Goal: Participate in discussion: Engage in conversation with other users on a specific topic

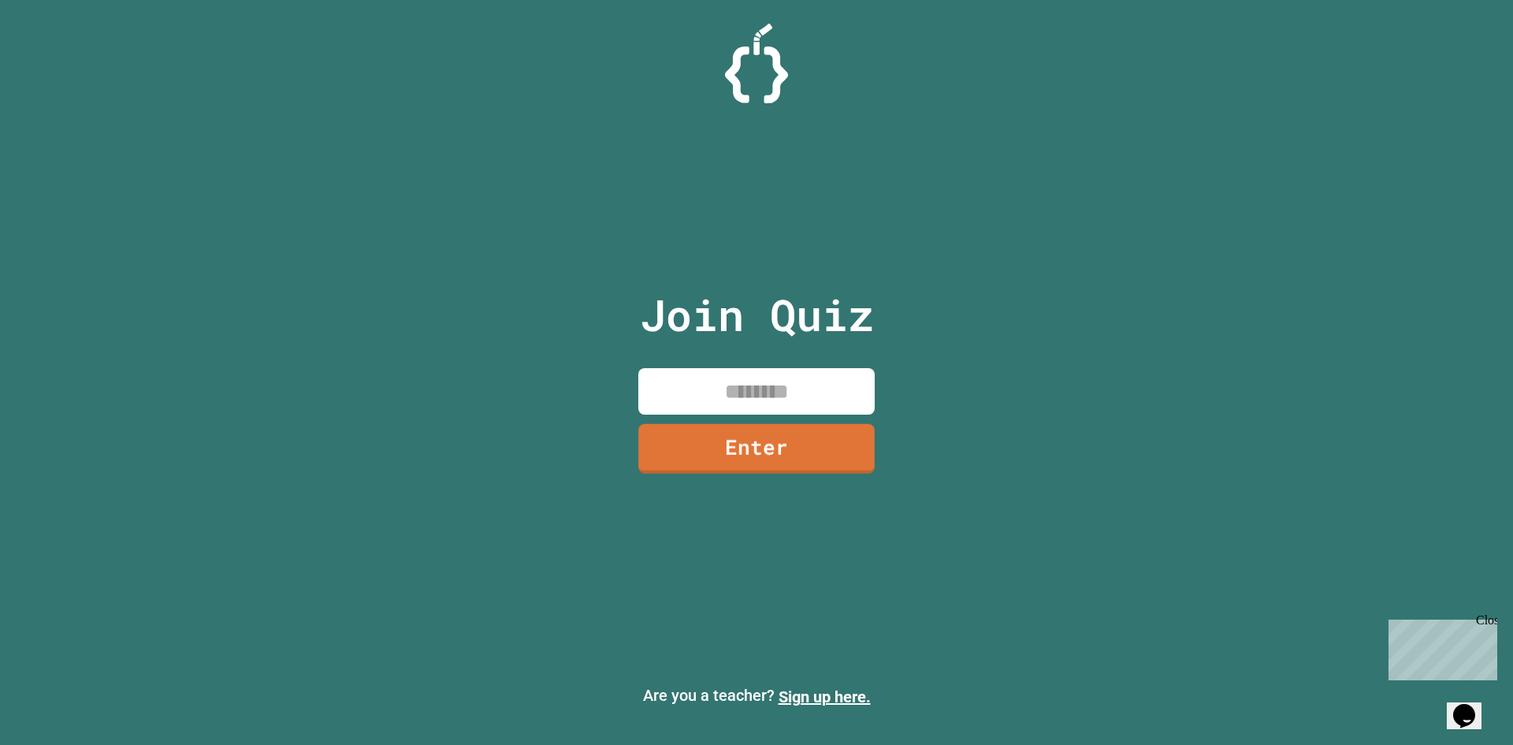
click at [756, 379] on input at bounding box center [756, 391] width 236 height 46
type input "********"
click at [823, 461] on link "Enter" at bounding box center [756, 447] width 236 height 52
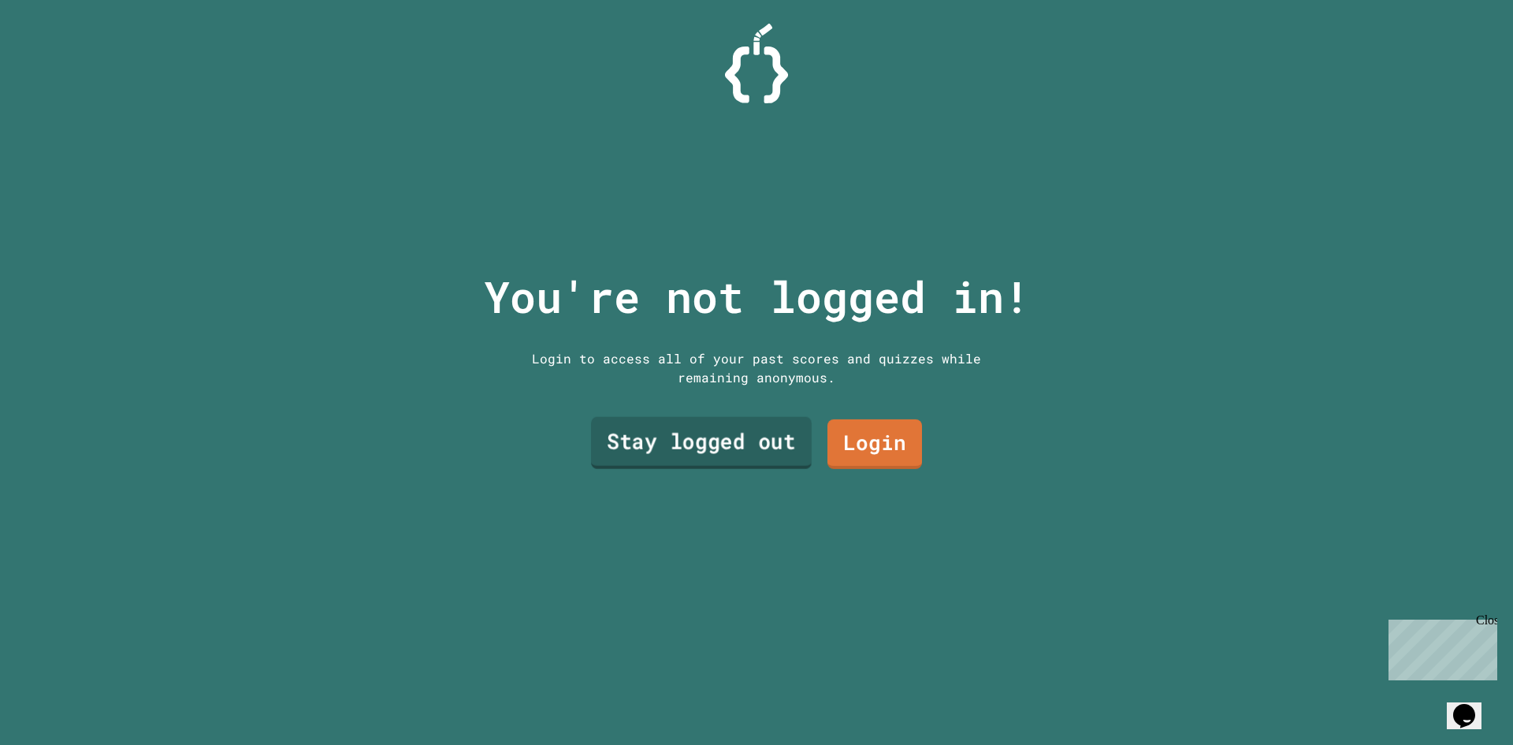
click at [656, 429] on link "Stay logged out" at bounding box center [701, 443] width 221 height 52
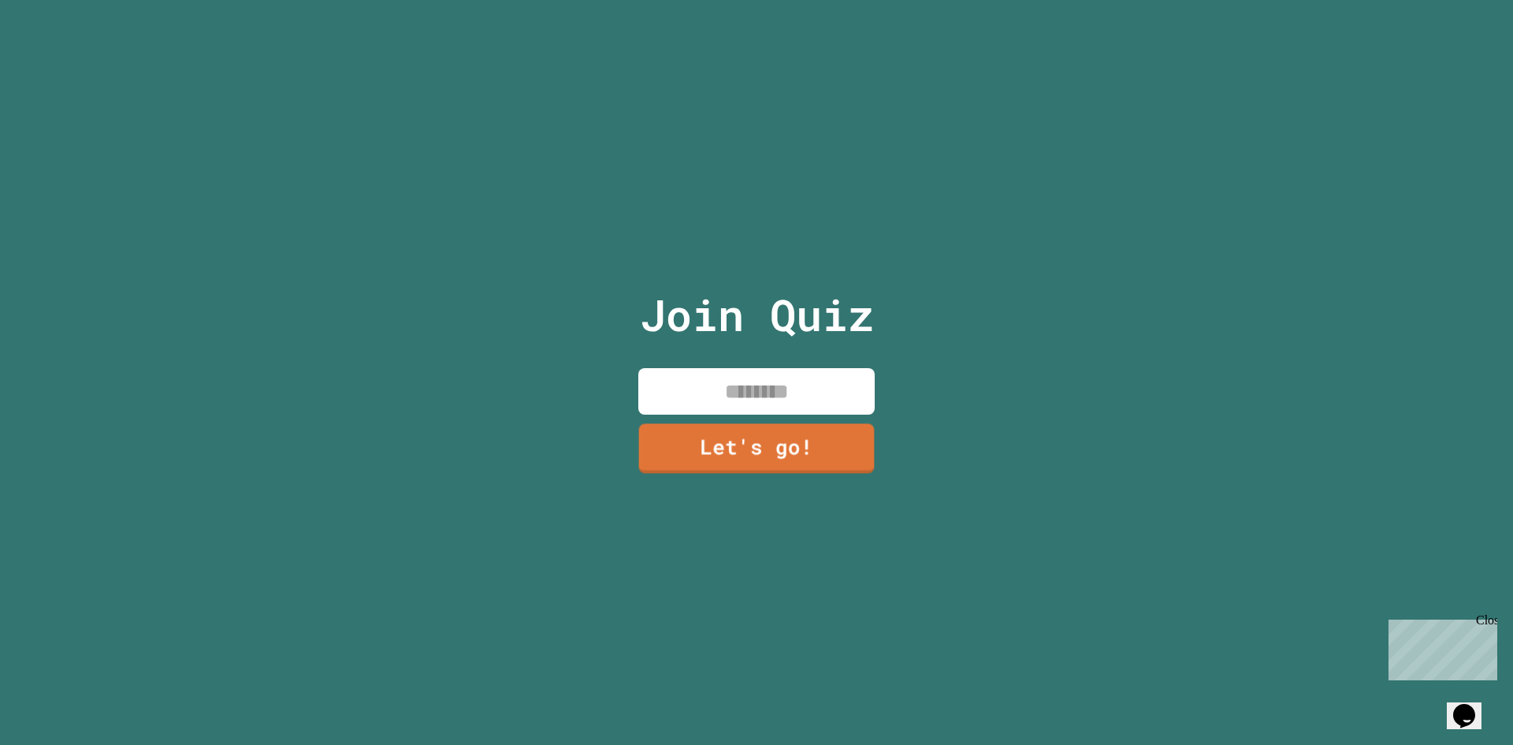
click at [719, 394] on input at bounding box center [756, 391] width 236 height 46
click at [733, 377] on input "*******" at bounding box center [756, 391] width 236 height 46
type input "*******"
click at [762, 458] on link "Let's go!" at bounding box center [757, 447] width 232 height 52
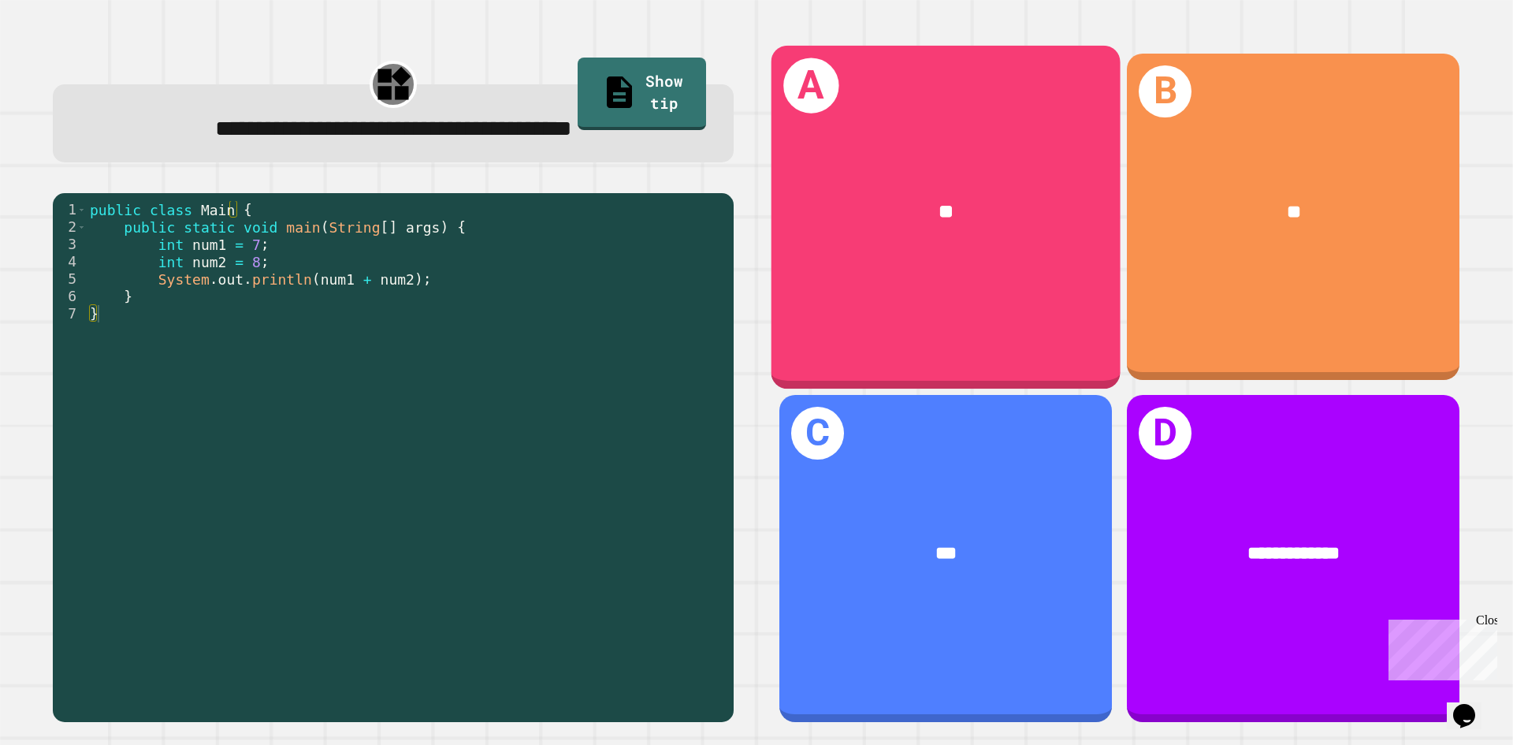
click at [969, 173] on div "**" at bounding box center [945, 212] width 349 height 106
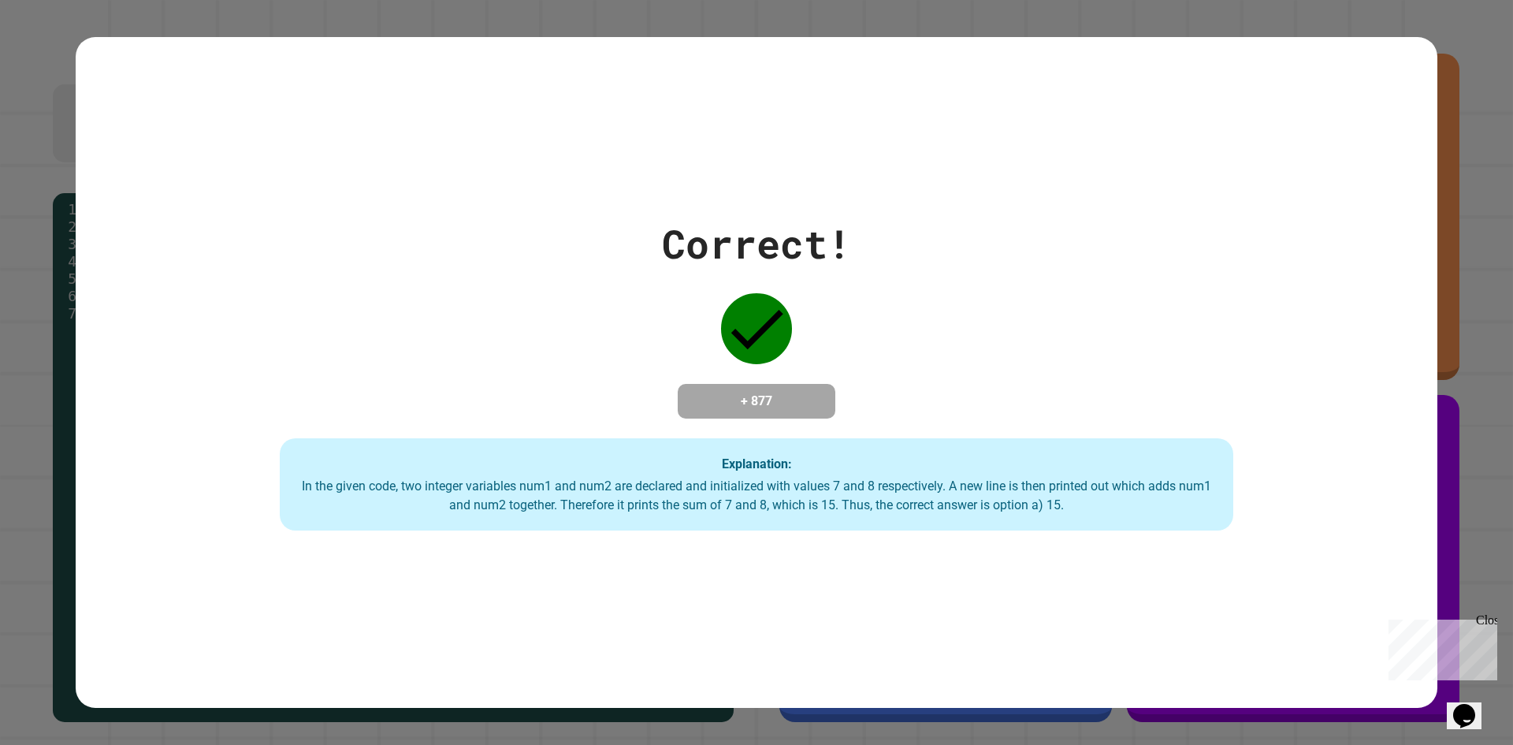
click at [895, 349] on div "Correct! + 877 Explanation: In the given code, two integer variables num1 and n…" at bounding box center [756, 372] width 1361 height 317
drag, startPoint x: 734, startPoint y: 292, endPoint x: 831, endPoint y: 340, distance: 108.5
click at [826, 339] on div "Correct! + 877 Explanation: In the given code, two integer variables num1 and n…" at bounding box center [756, 372] width 1361 height 317
click at [852, 548] on div "Correct! + 877 Explanation: In the given code, two integer variables num1 and n…" at bounding box center [756, 372] width 1361 height 670
click at [1487, 614] on div "Close" at bounding box center [1486, 623] width 20 height 20
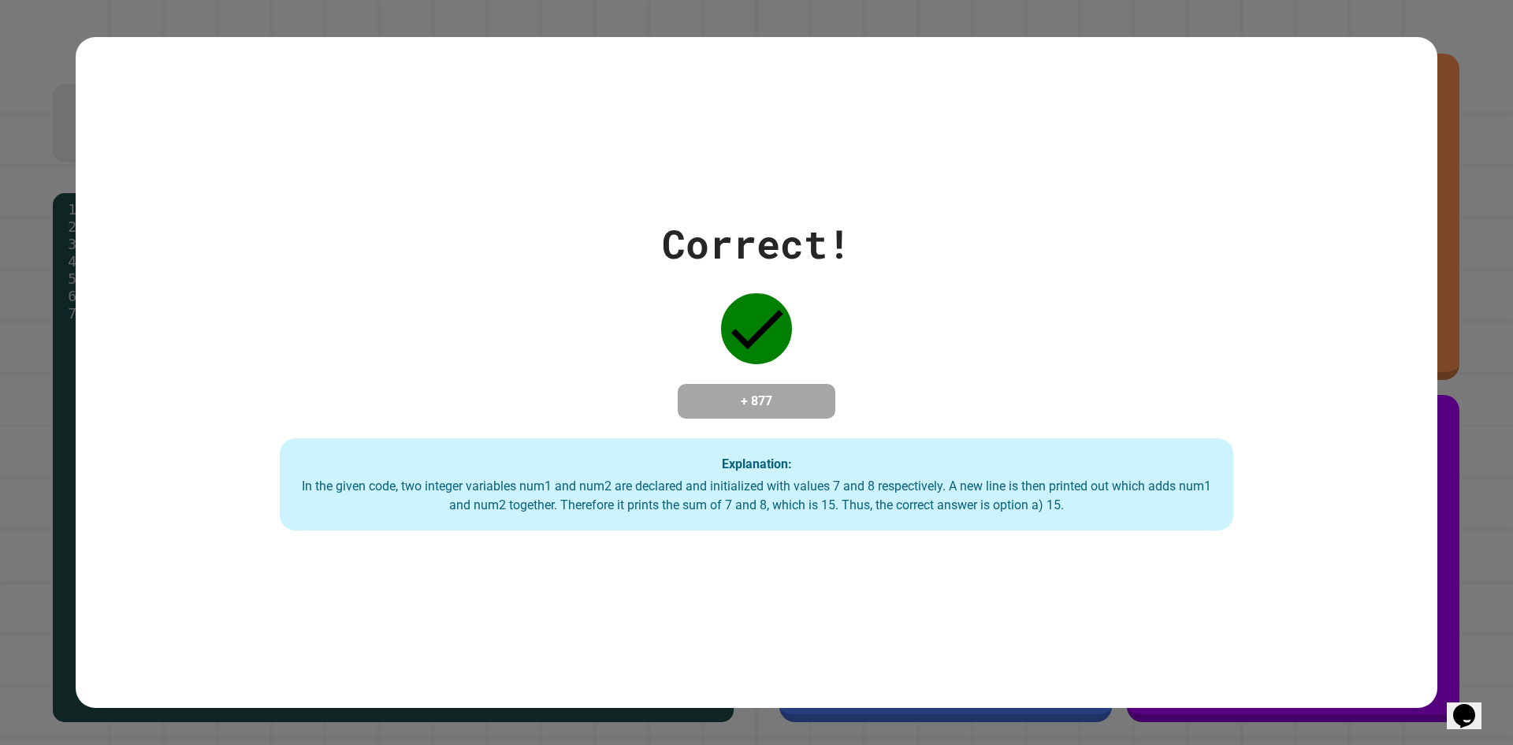
click at [1030, 188] on div "Correct! + 877 Explanation: In the given code, two integer variables num1 and n…" at bounding box center [756, 372] width 1361 height 670
click at [1447, 33] on div "Correct! + 877 Explanation: In the given code, two integer variables num1 and n…" at bounding box center [756, 372] width 1513 height 745
click at [396, 228] on div "Correct! + 877 Explanation: In the given code, two integer variables num1 and n…" at bounding box center [756, 372] width 1361 height 317
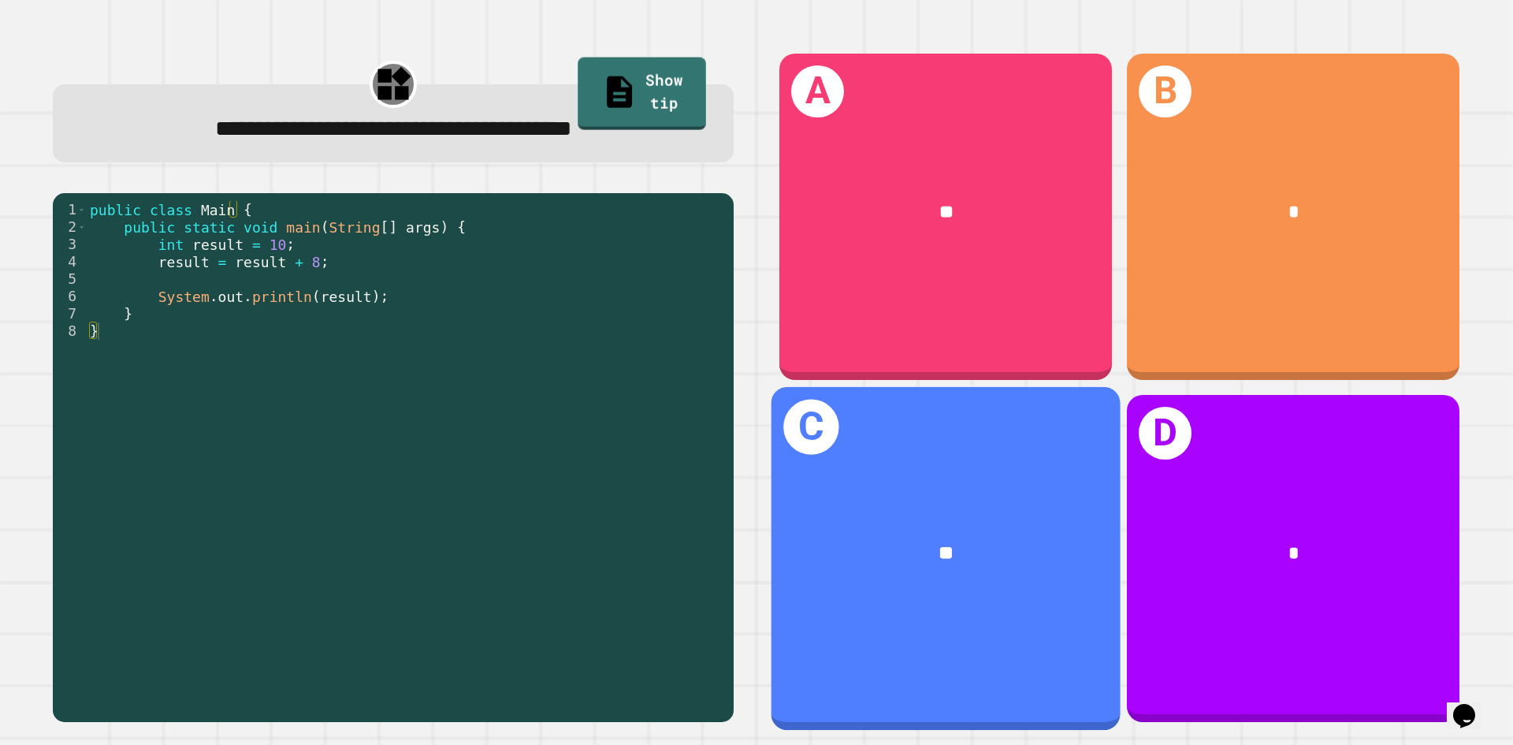
click at [1034, 540] on div "**" at bounding box center [946, 554] width 272 height 29
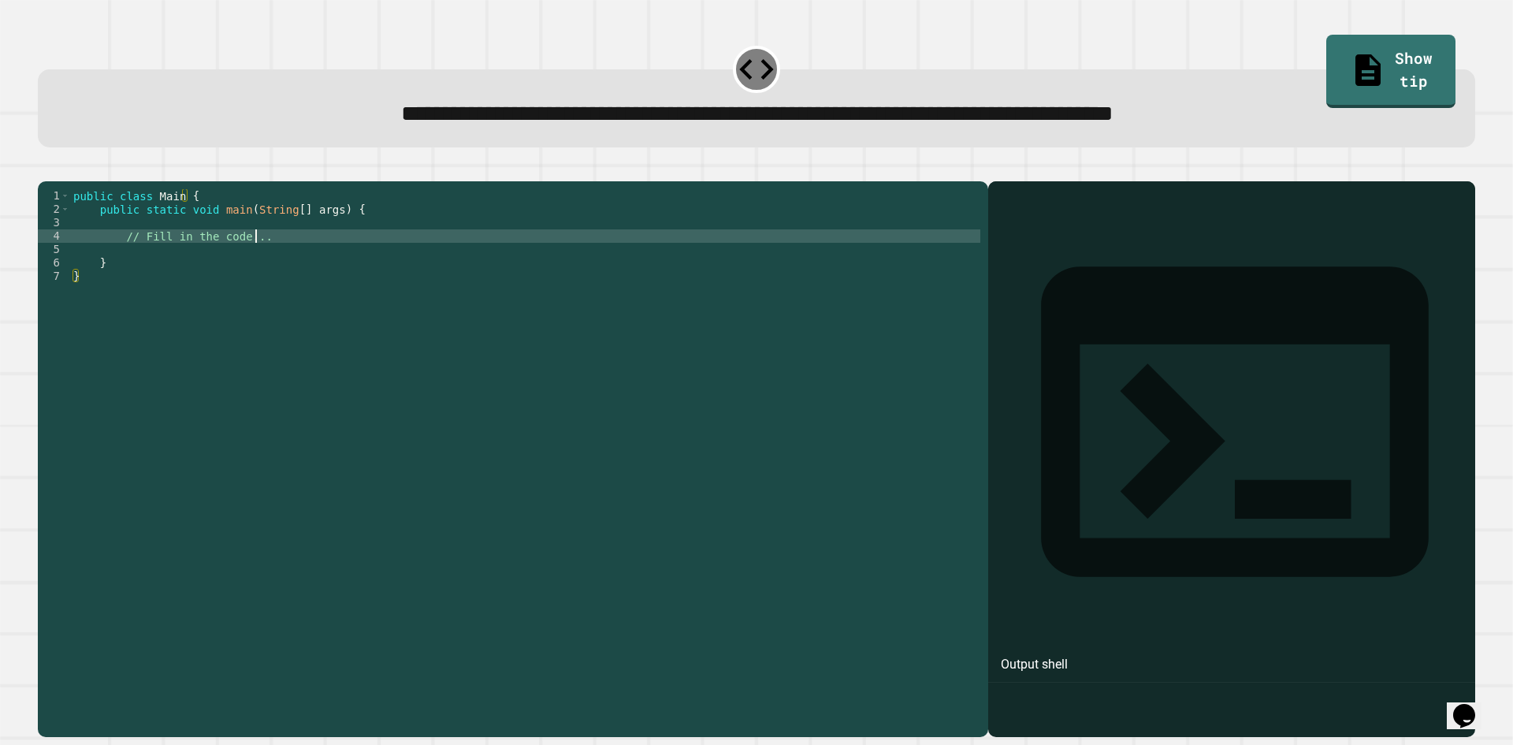
click at [261, 260] on div "public class Main { public static void main ( String [ ] args ) { // Fill in th…" at bounding box center [525, 443] width 910 height 509
type textarea "*"
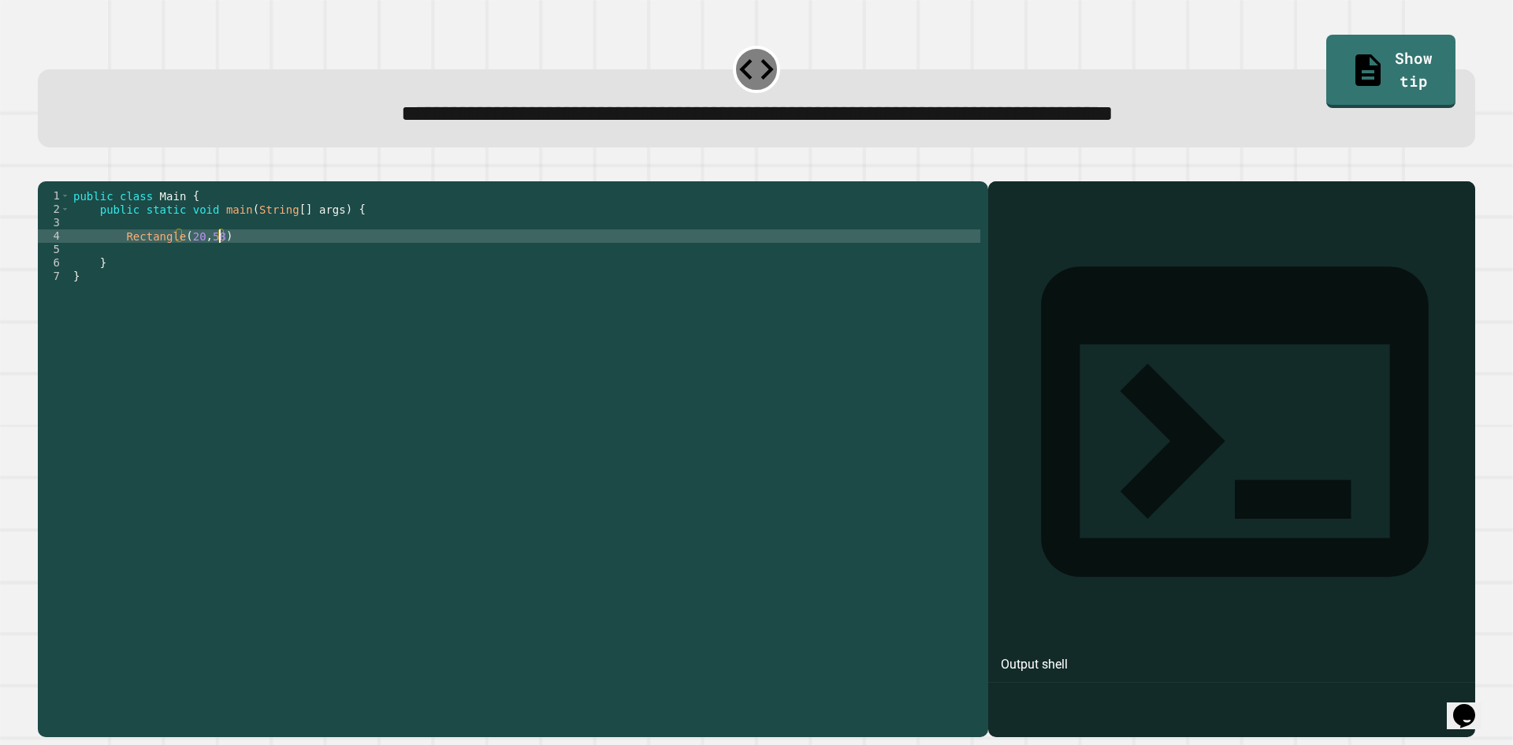
click at [120, 257] on div "public class Main { public static void main ( String [ ] args ) { Rectangle ( 2…" at bounding box center [525, 443] width 910 height 509
click at [345, 259] on div "public class Main { public static void main ( String [ ] args ) { System . out …" at bounding box center [525, 443] width 910 height 509
click at [1101, 223] on div "Output shell" at bounding box center [1231, 431] width 487 height 501
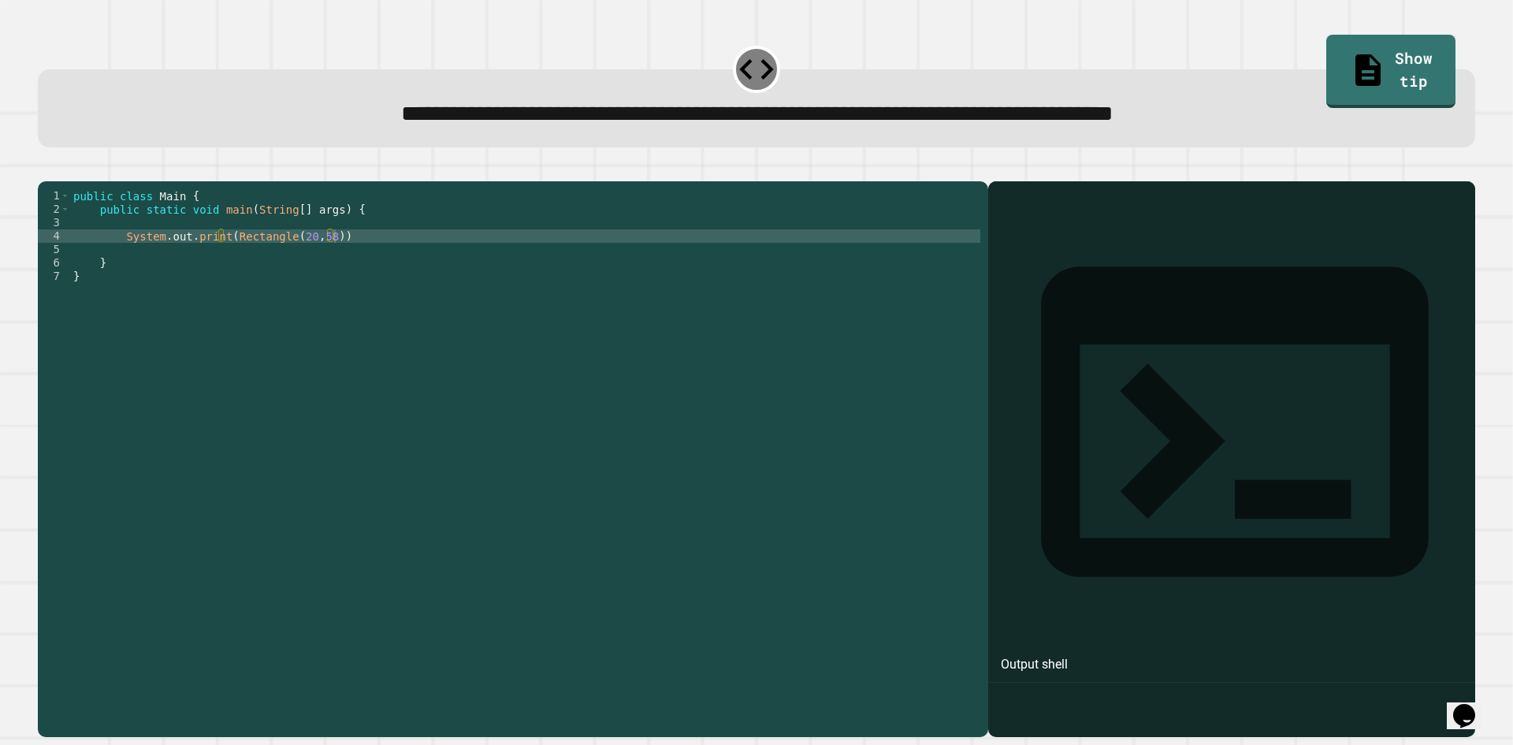
click at [46, 169] on icon "button" at bounding box center [46, 169] width 0 height 0
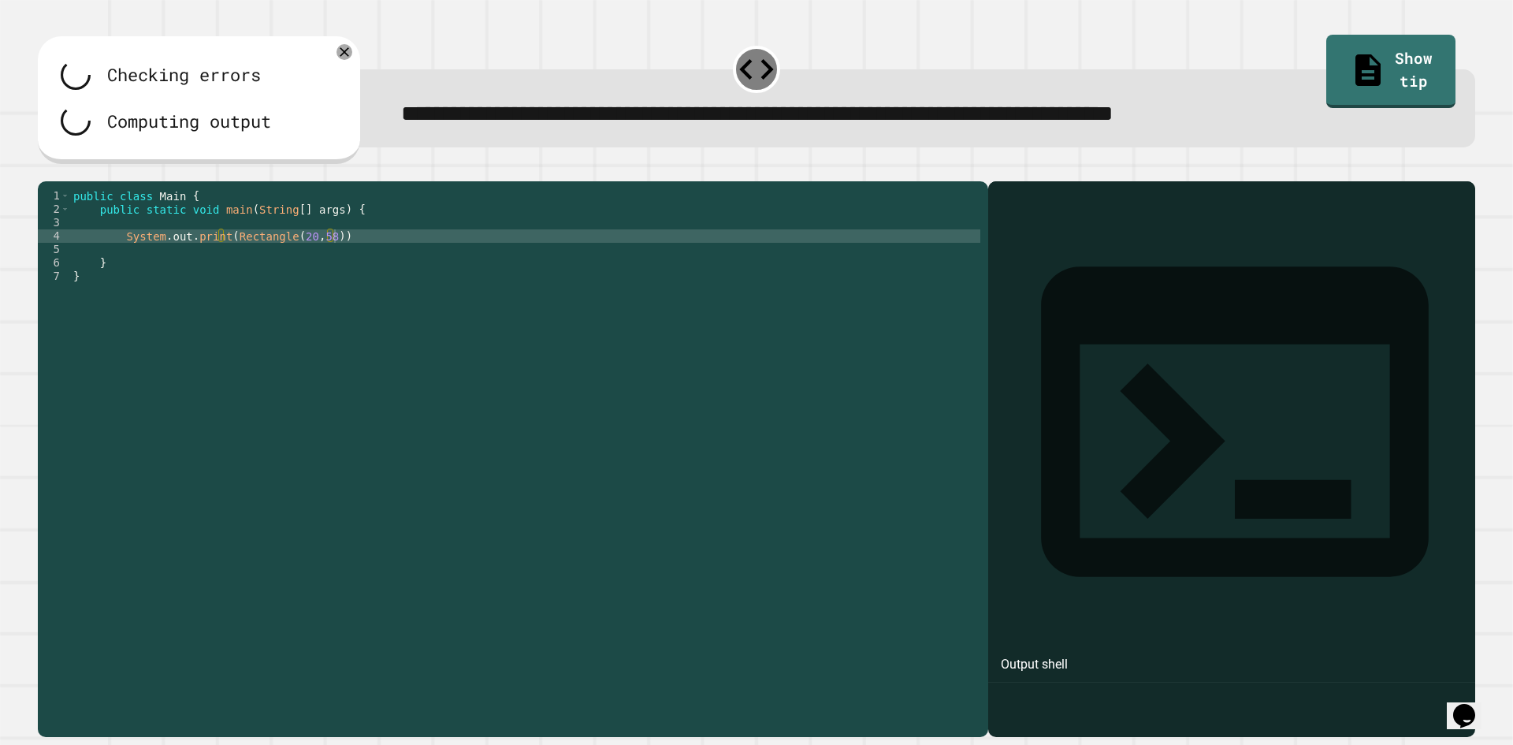
click at [344, 261] on div "public class Main { public static void main ( String [ ] args ) { System . out …" at bounding box center [525, 443] width 910 height 509
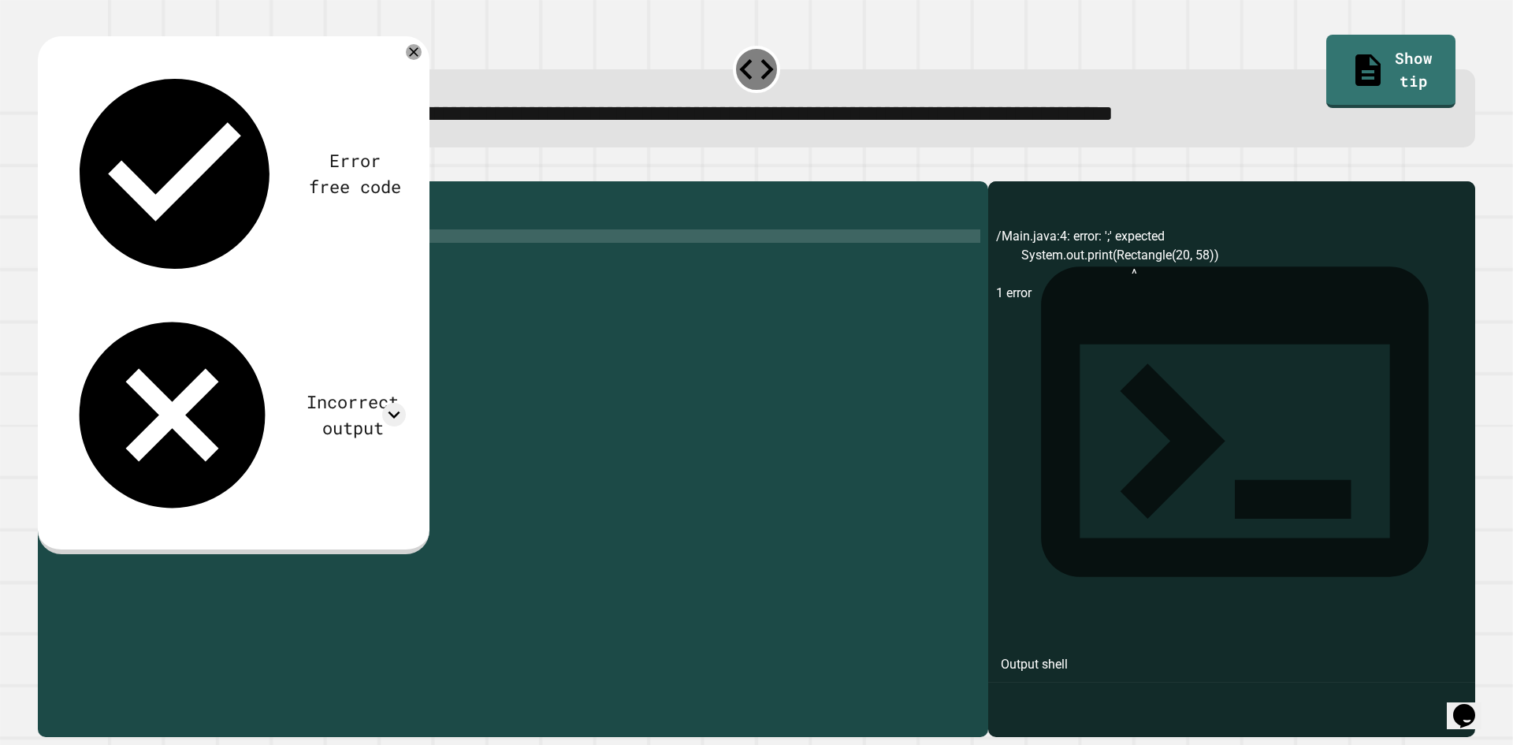
scroll to position [0, 18]
click at [290, 258] on div "public class Main { public static void main ( String [ ] args ) { System . out …" at bounding box center [525, 443] width 910 height 509
click at [284, 253] on div "public class Main { public static void main ( String [ ] args ) { System . out …" at bounding box center [525, 443] width 910 height 509
click at [46, 169] on icon "button" at bounding box center [46, 169] width 0 height 0
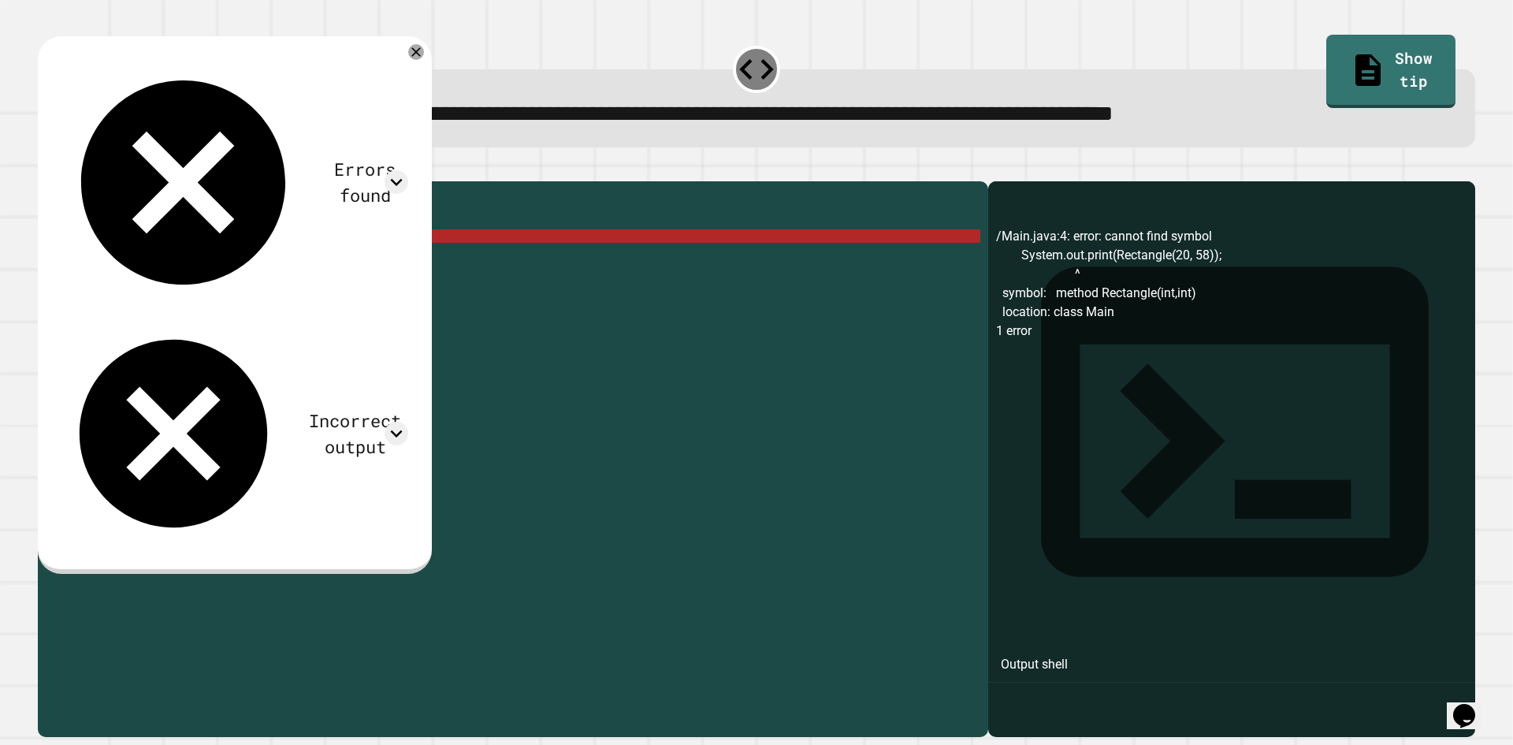
click at [311, 254] on div "public class Main { public static void main ( String [ ] args ) { System . out …" at bounding box center [525, 443] width 910 height 509
click at [295, 257] on div "public class Main { public static void main ( String [ ] args ) { System . out …" at bounding box center [525, 443] width 910 height 509
click at [214, 256] on div "public class Main { public static void main ( String [ ] args ) { System . out …" at bounding box center [525, 443] width 910 height 509
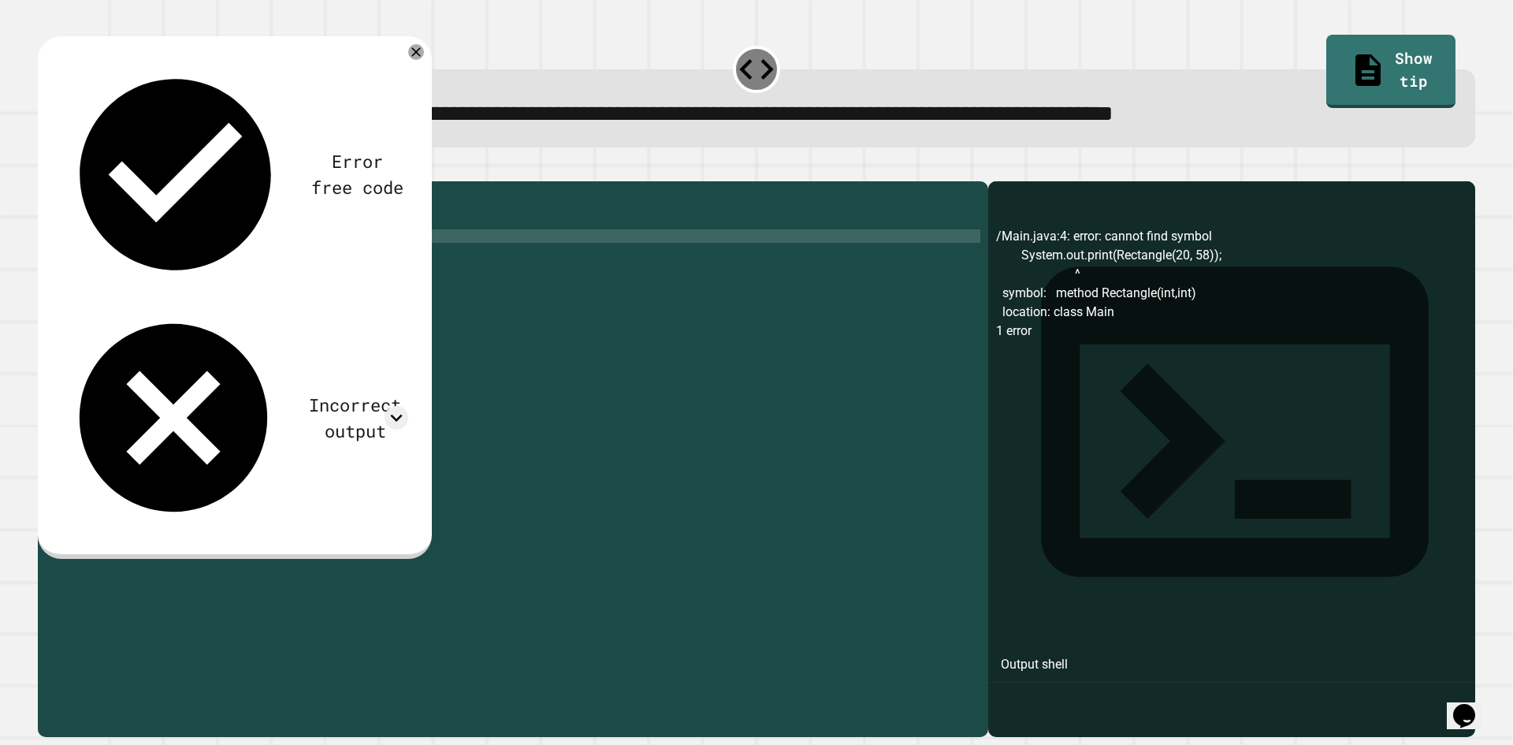
scroll to position [0, 11]
click at [46, 169] on icon "button" at bounding box center [46, 169] width 0 height 0
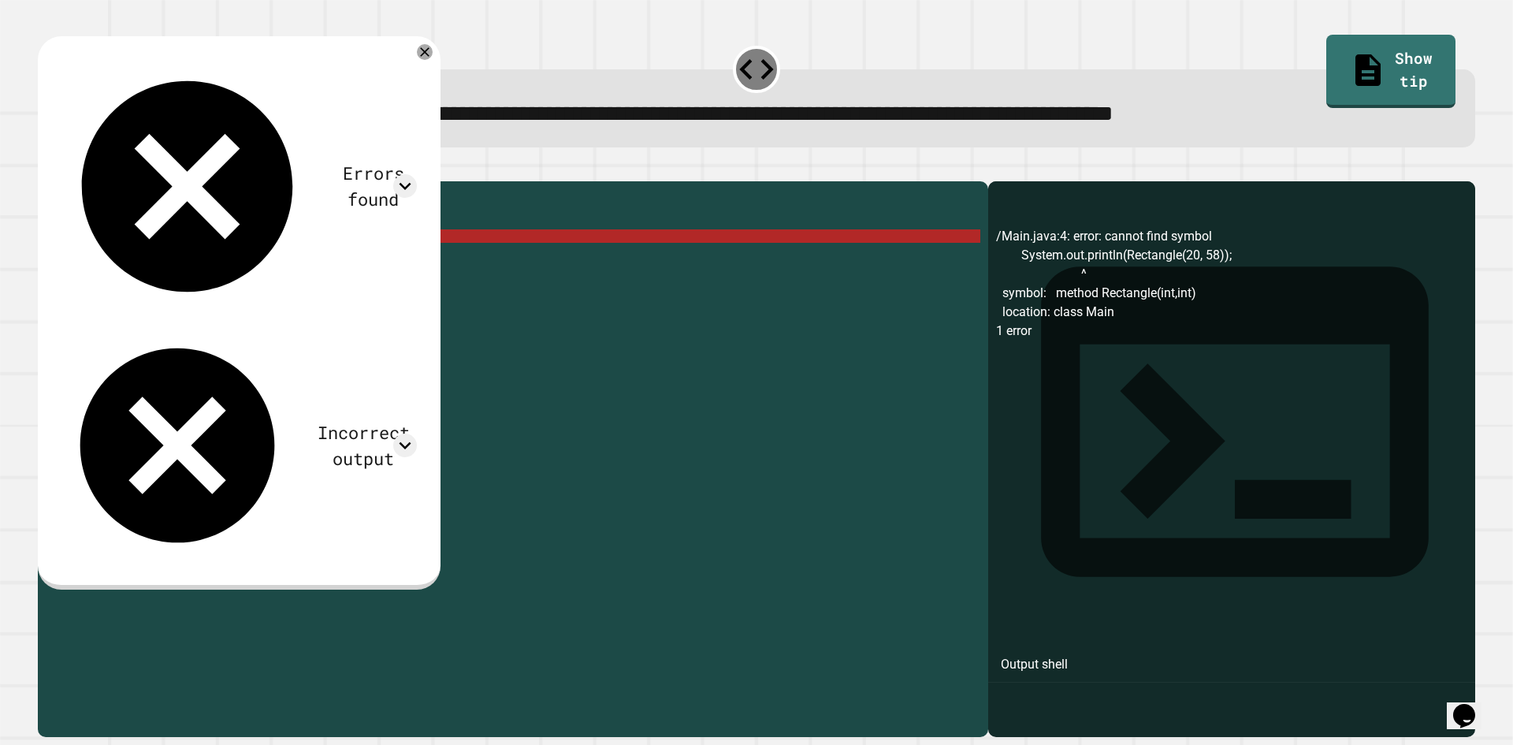
click at [230, 261] on div "public class Main { public static void main ( String [ ] args ) { System . out …" at bounding box center [525, 443] width 910 height 509
type textarea "**********"
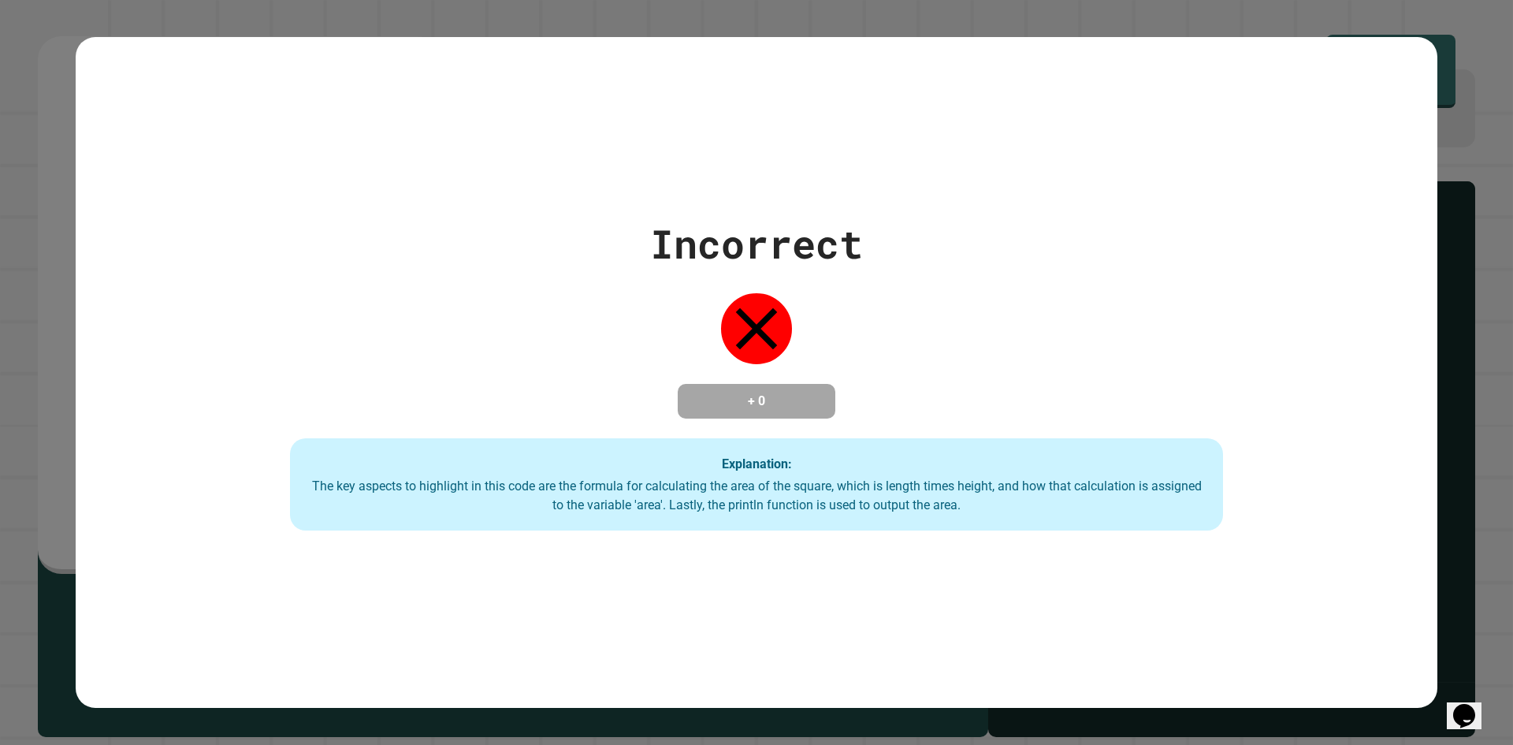
click at [424, 335] on div "Incorrect + 0 Explanation: The key aspects to highlight in this code are the fo…" at bounding box center [757, 372] width 1332 height 317
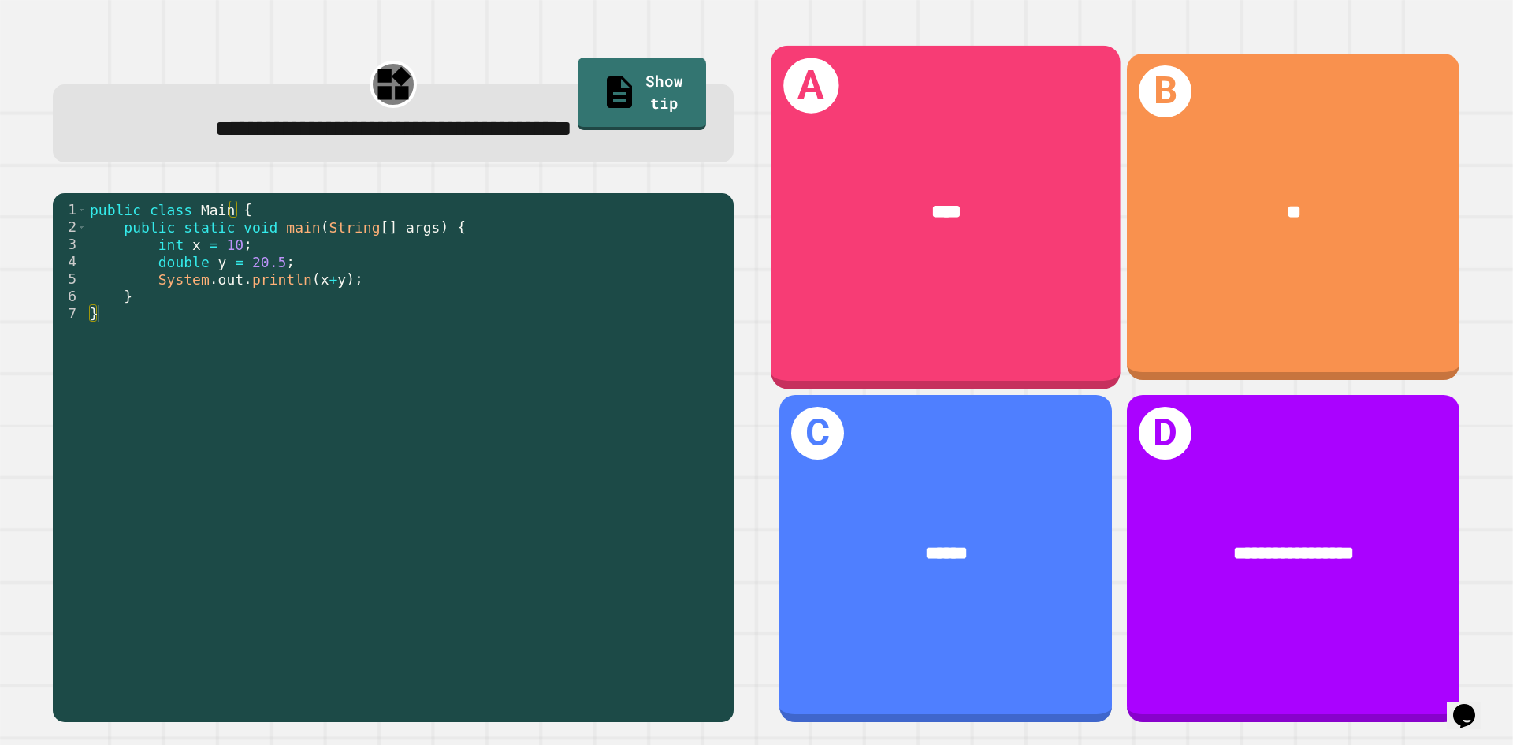
click at [977, 304] on div "A ****" at bounding box center [945, 216] width 349 height 343
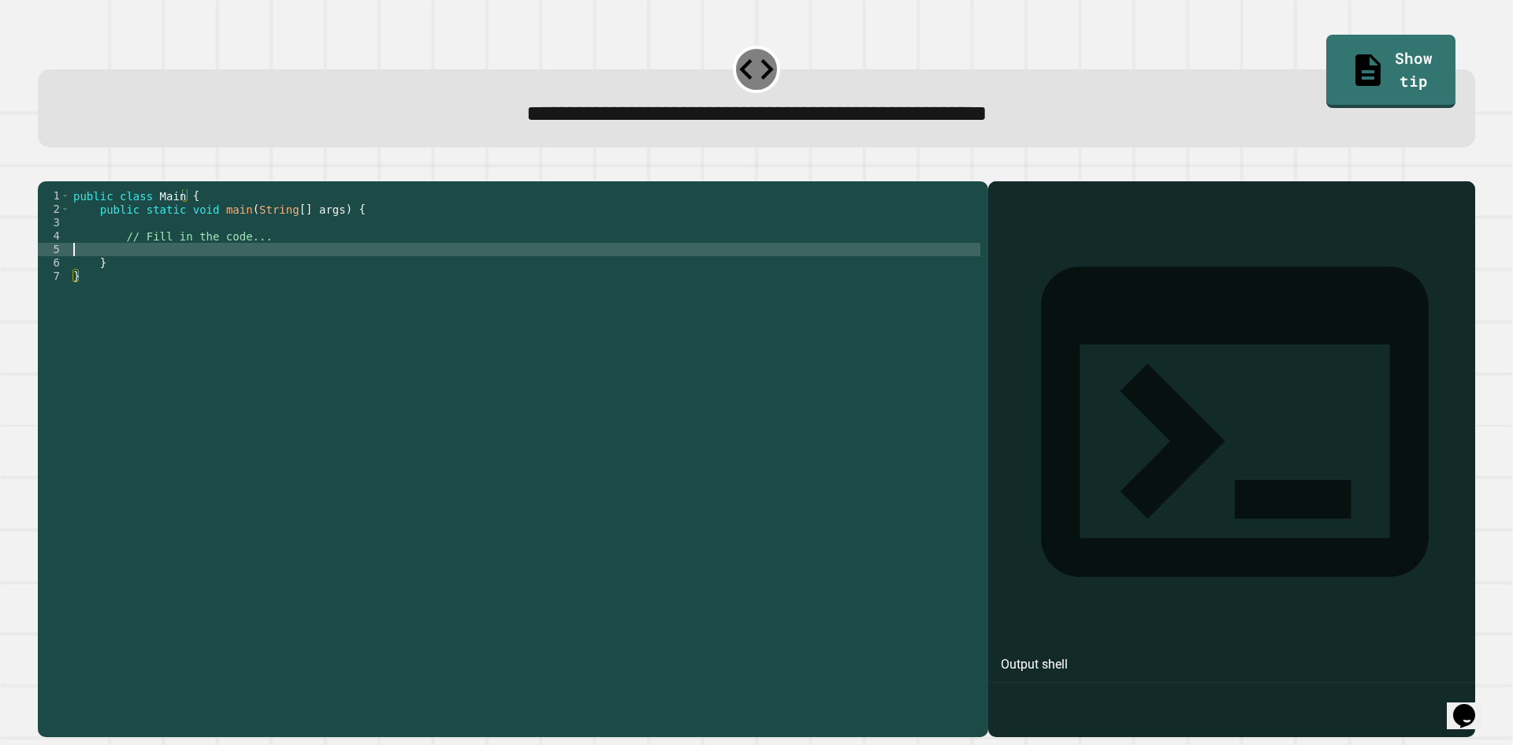
click at [362, 268] on div "public class Main { public static void main ( String [ ] args ) { // Fill in th…" at bounding box center [525, 443] width 910 height 509
click at [351, 255] on div "public class Main { public static void main ( String [ ] args ) { // Fill in th…" at bounding box center [525, 443] width 910 height 509
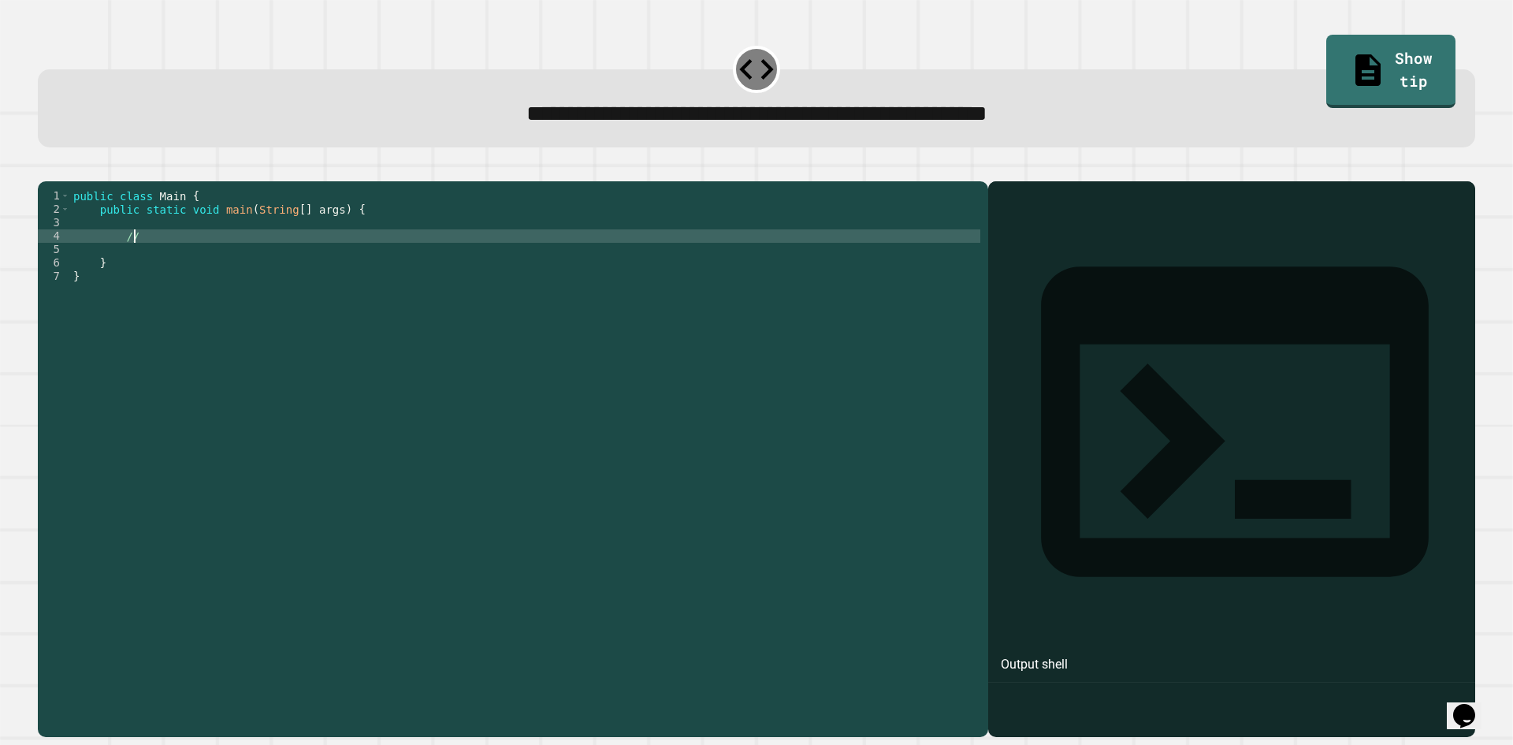
type textarea "*"
type textarea "**********"
click at [46, 169] on button "button" at bounding box center [46, 169] width 0 height 0
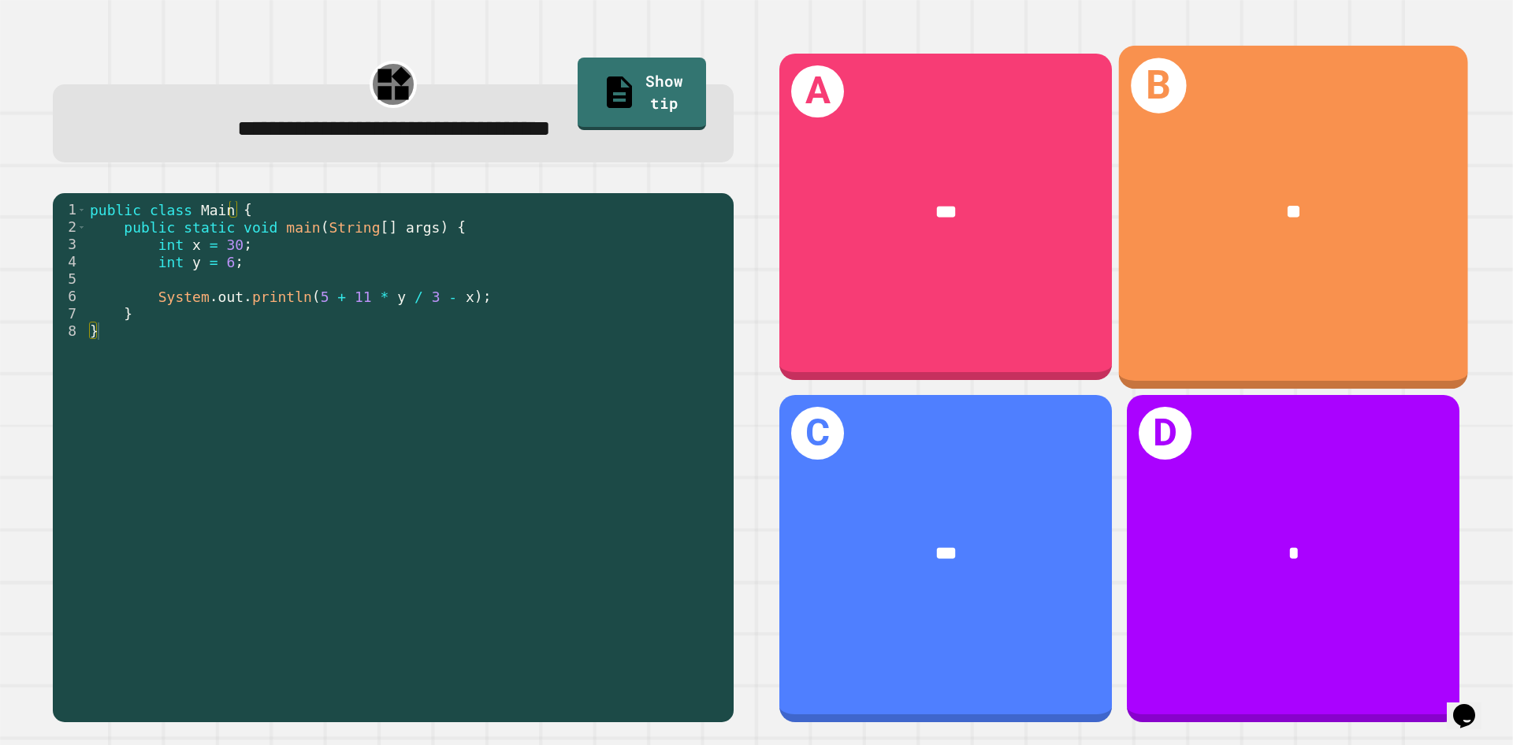
click at [1183, 332] on div "B **" at bounding box center [1293, 216] width 349 height 343
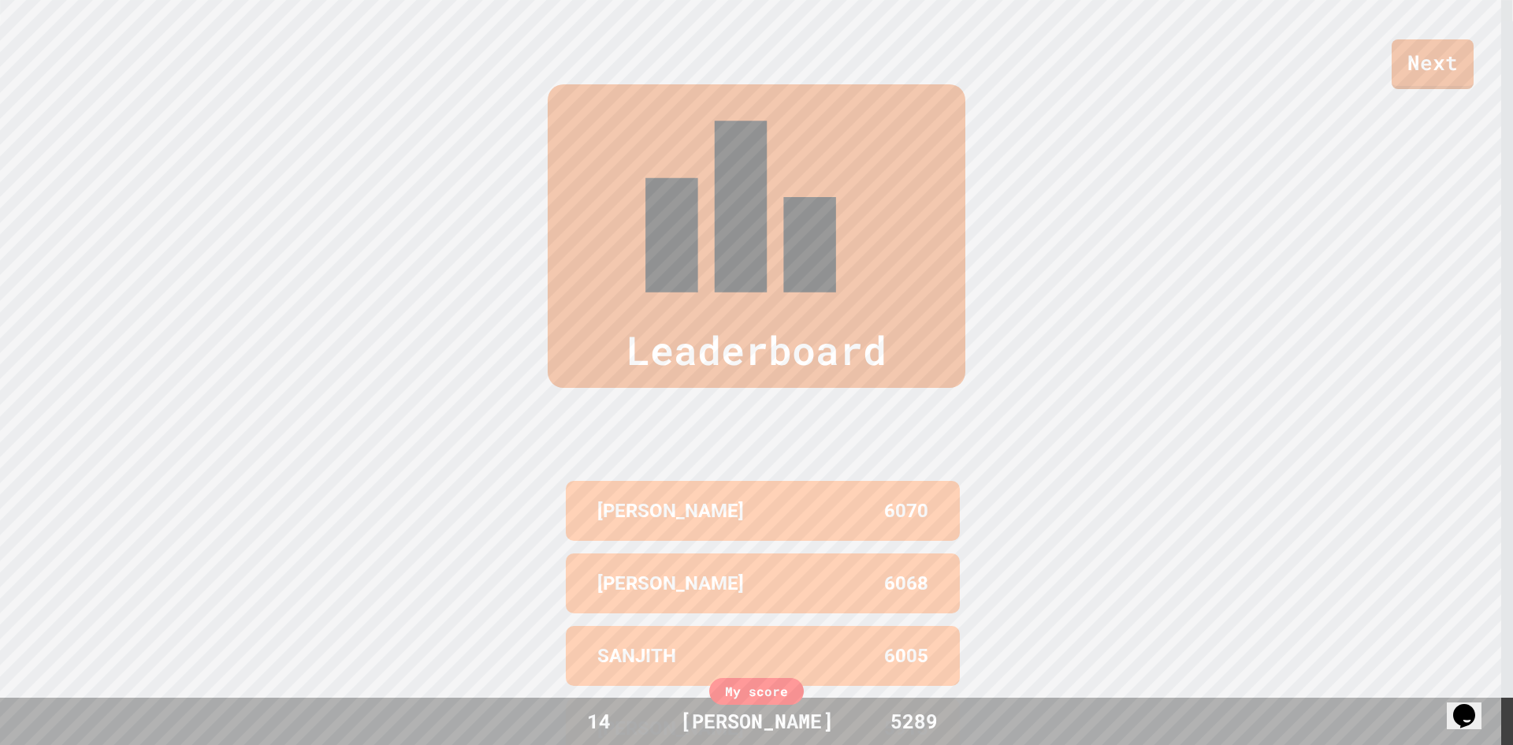
scroll to position [751, 0]
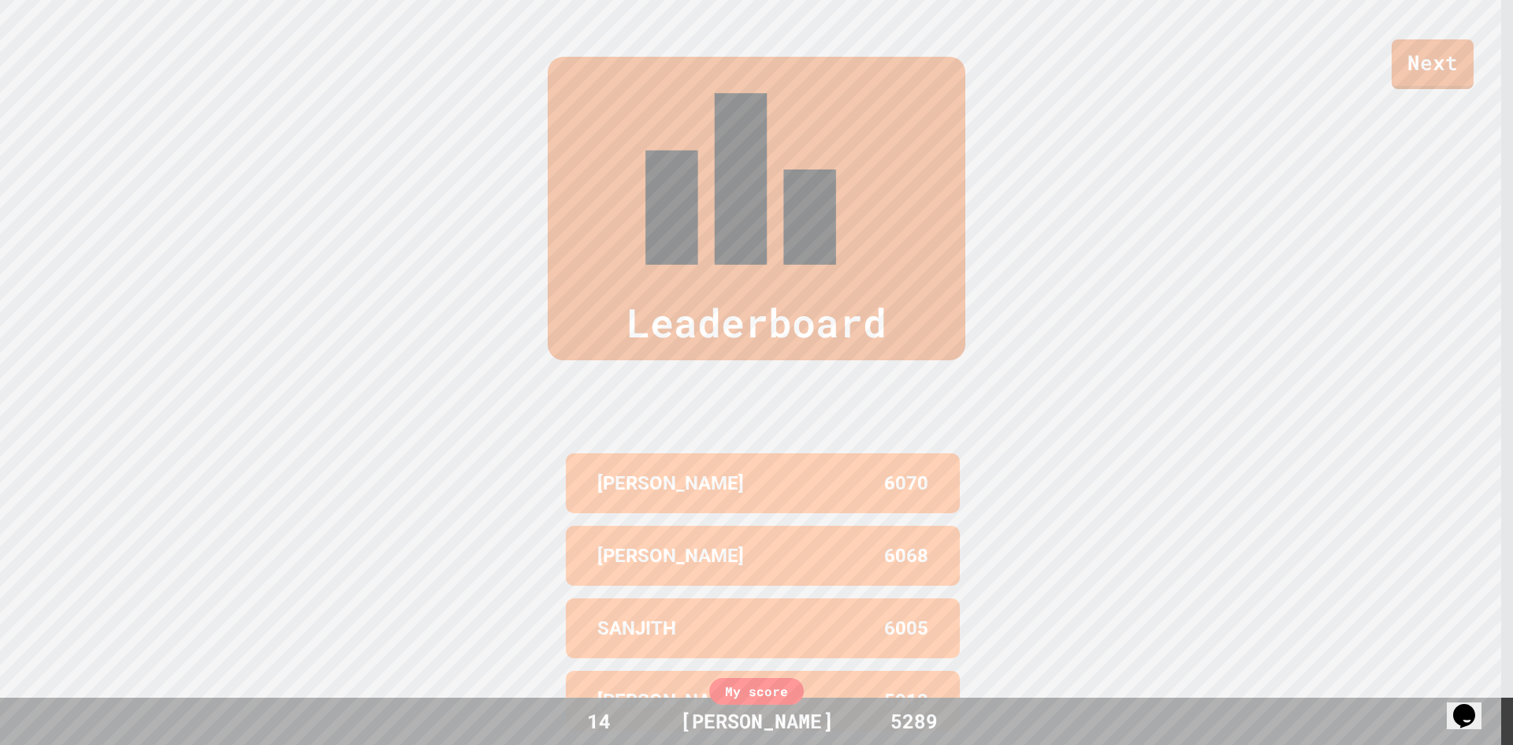
click at [625, 98] on div "Leaderboard" at bounding box center [757, 208] width 418 height 303
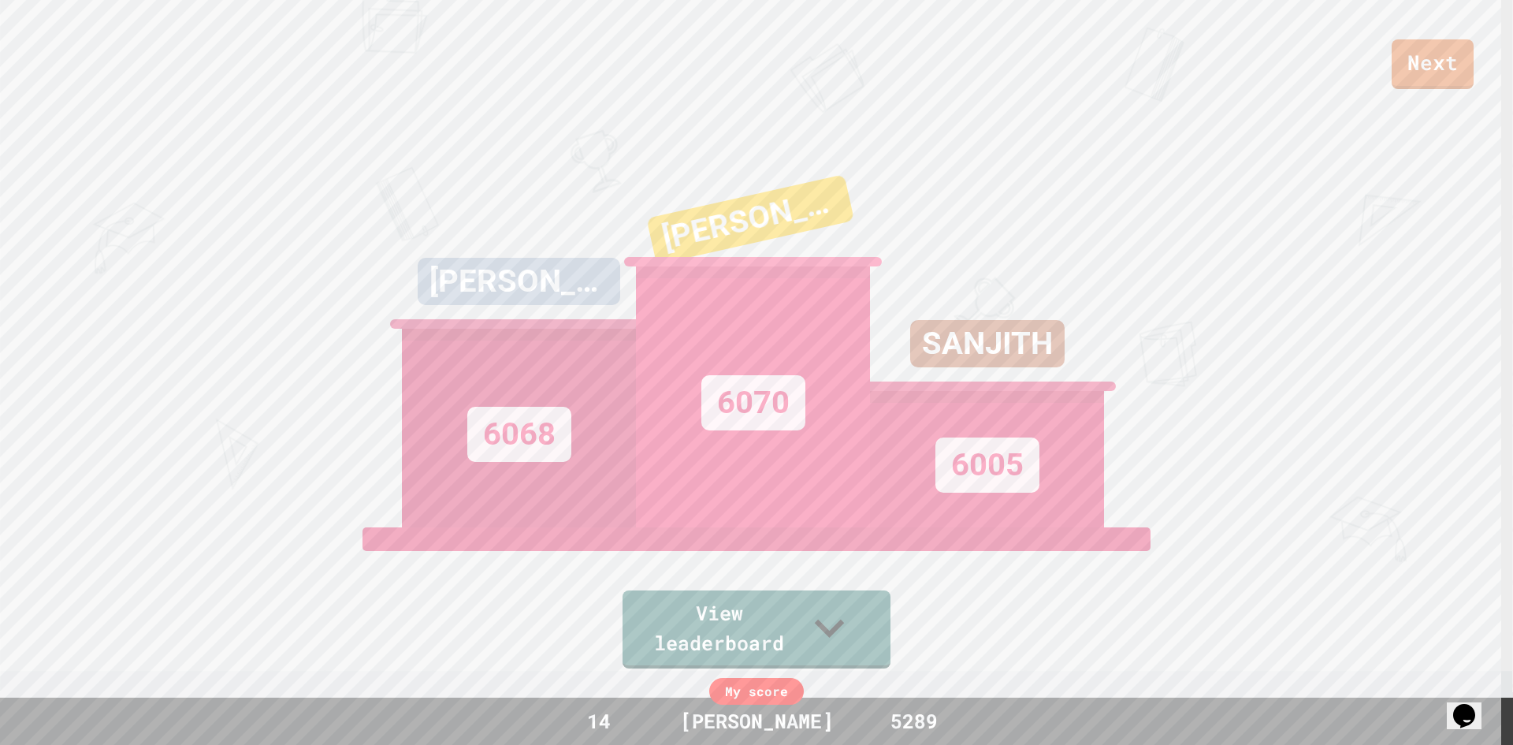
scroll to position [0, 0]
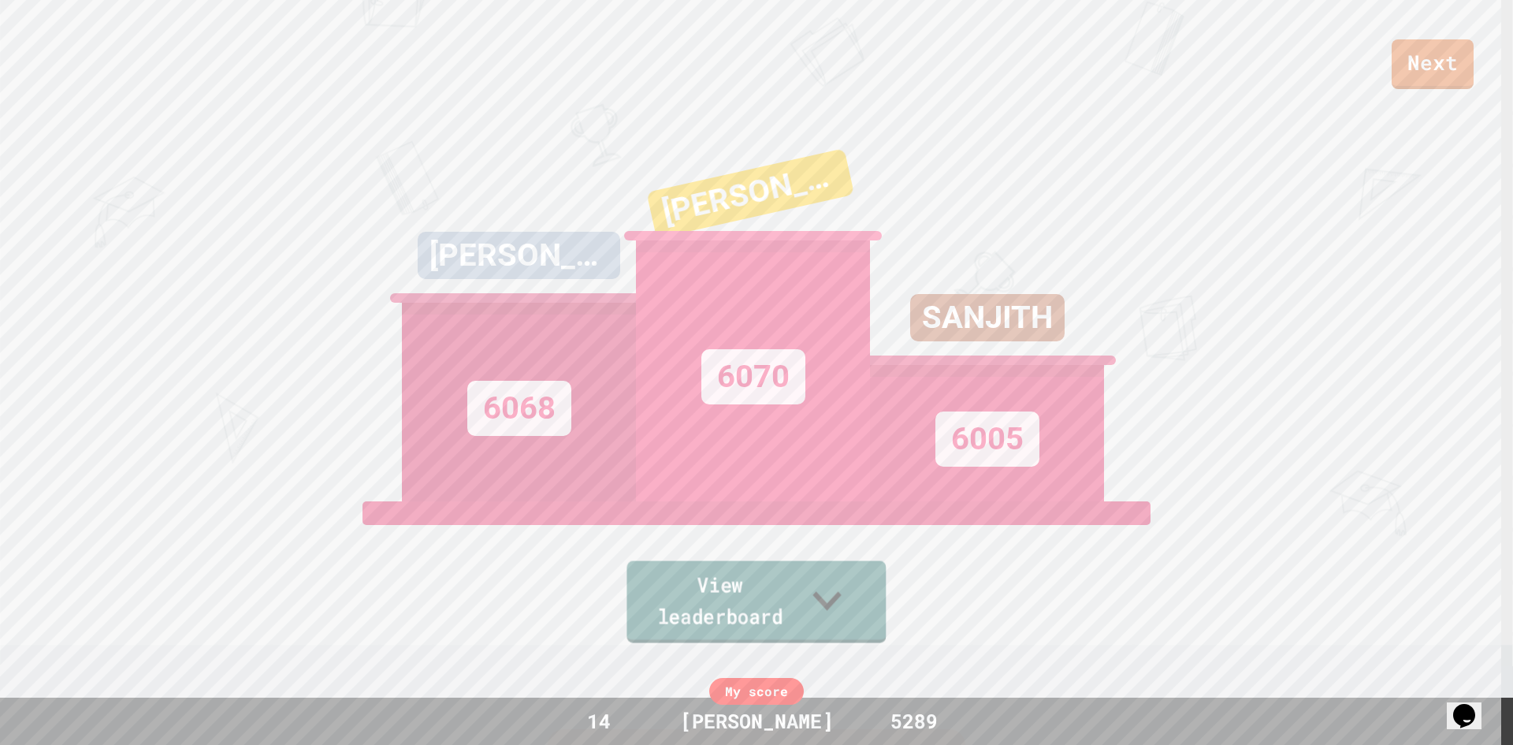
click at [814, 606] on link "View leaderboard" at bounding box center [755, 602] width 259 height 82
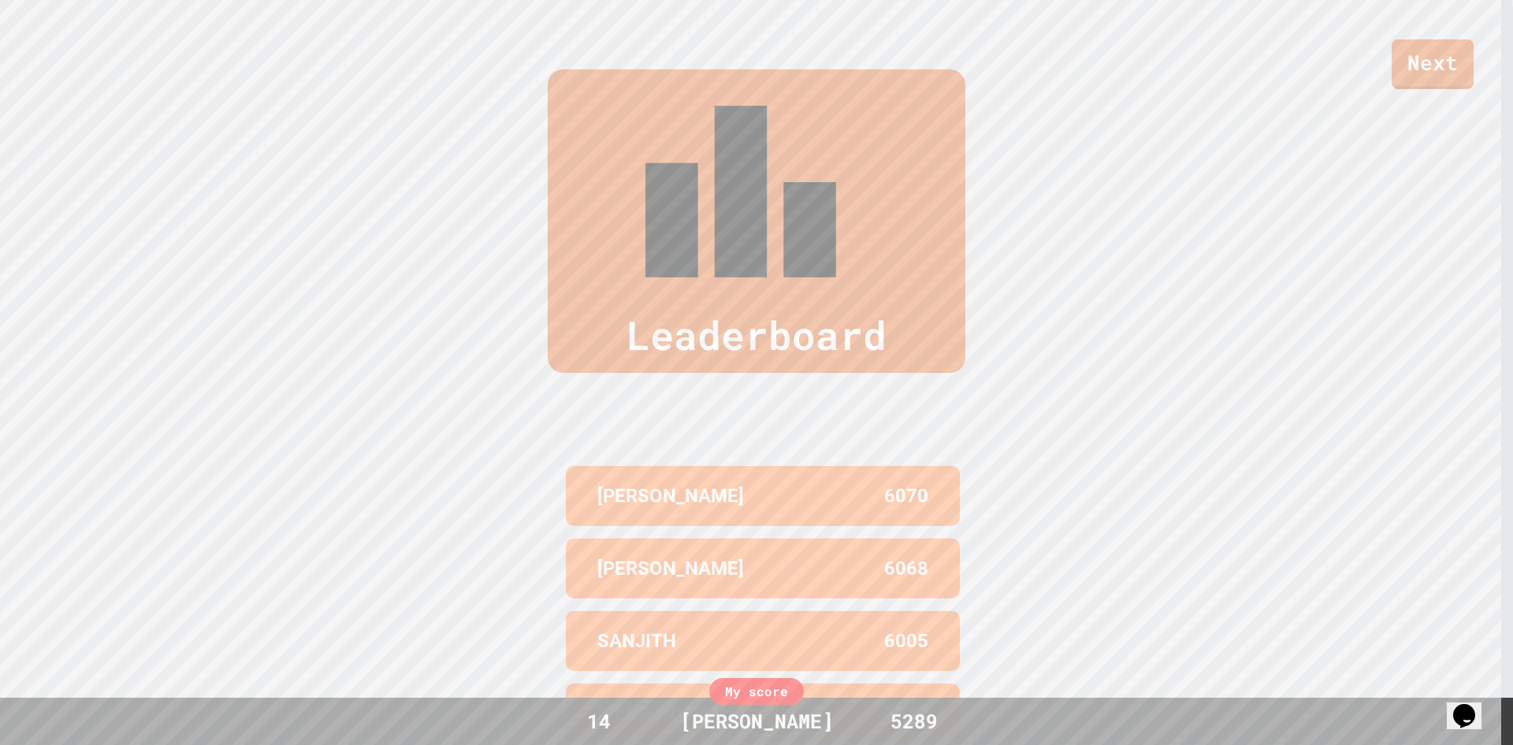
scroll to position [739, 0]
click at [1402, 50] on link "Next" at bounding box center [1433, 62] width 80 height 52
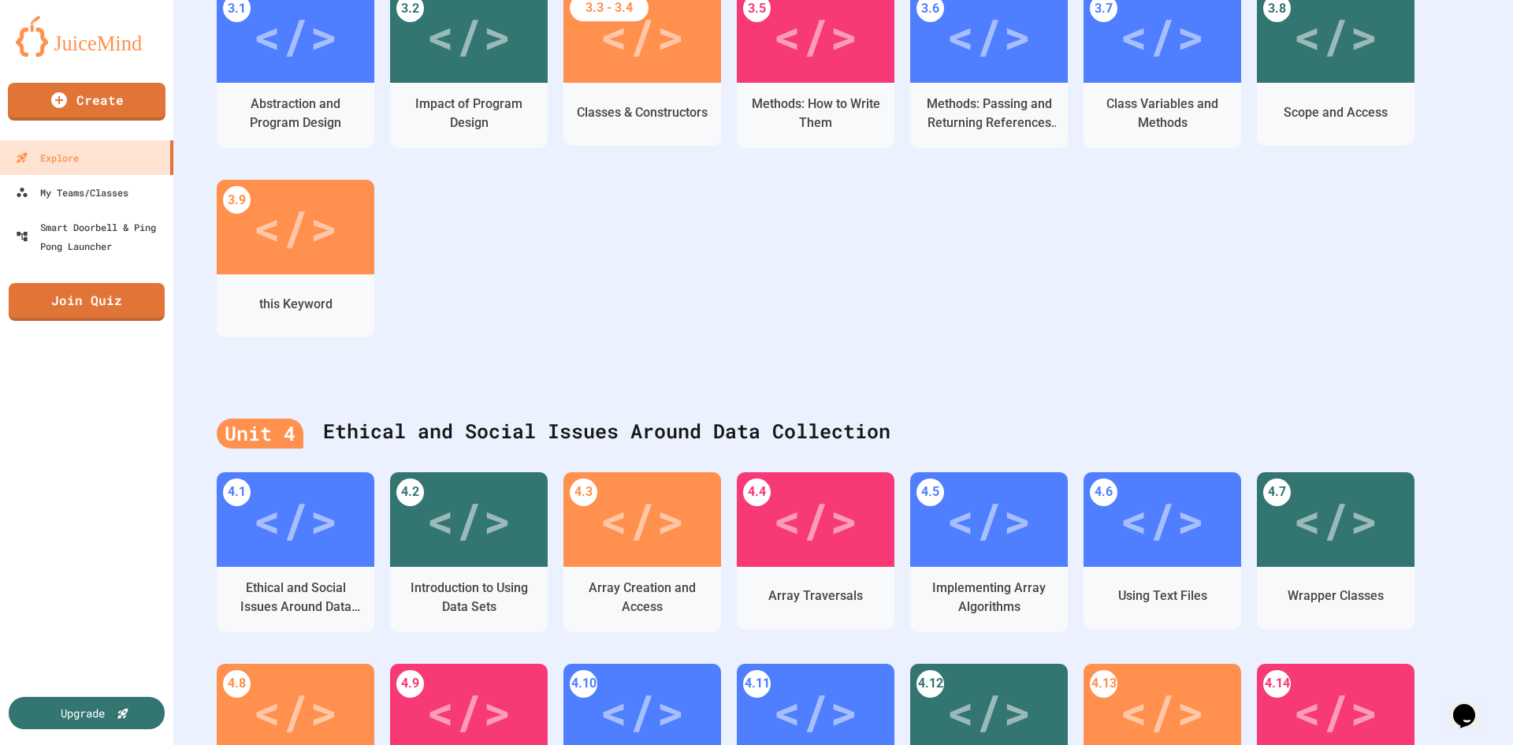
scroll to position [1418, 0]
